Goal: Task Accomplishment & Management: Complete application form

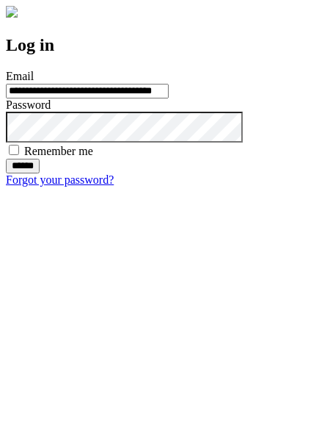
type input "**********"
click at [40, 173] on input "******" at bounding box center [23, 166] width 34 height 15
